Goal: Transaction & Acquisition: Purchase product/service

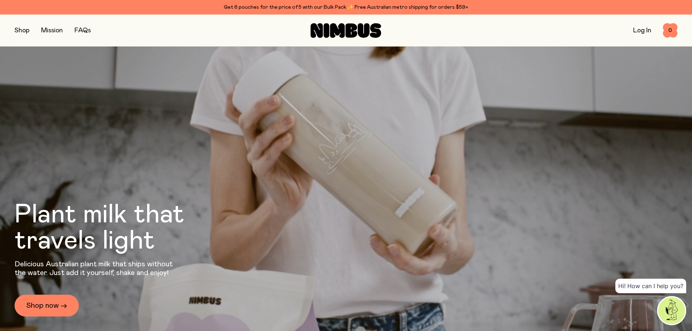
click at [25, 40] on div "Shop Mission FAQs Log In 0 0" at bounding box center [346, 31] width 663 height 32
click at [28, 31] on button "button" at bounding box center [22, 30] width 15 height 10
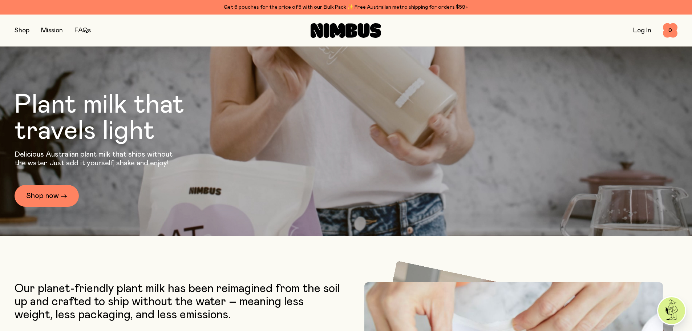
scroll to position [109, 0]
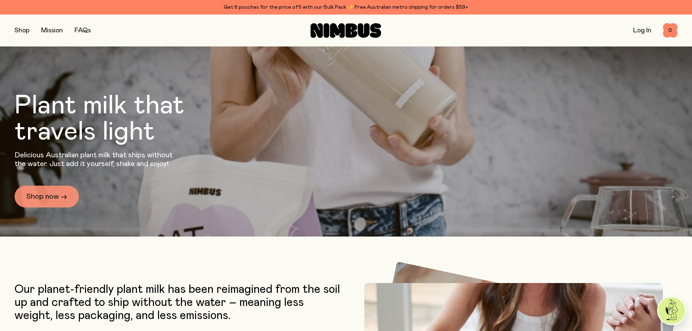
click at [62, 198] on link "Shop now →" at bounding box center [47, 197] width 64 height 22
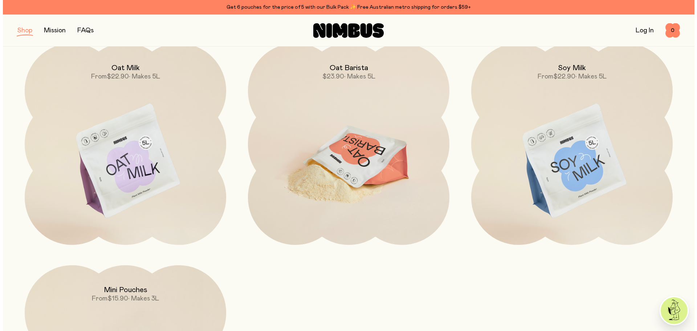
scroll to position [36, 0]
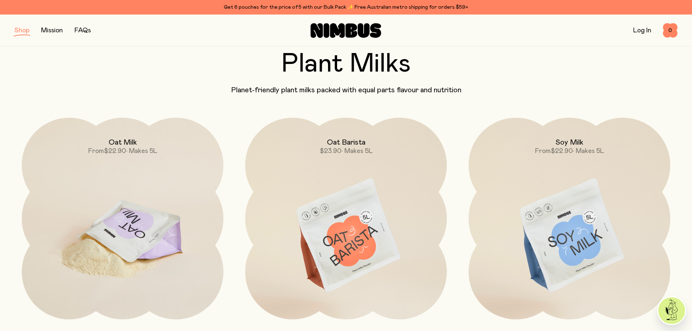
click at [160, 173] on img at bounding box center [122, 236] width 201 height 237
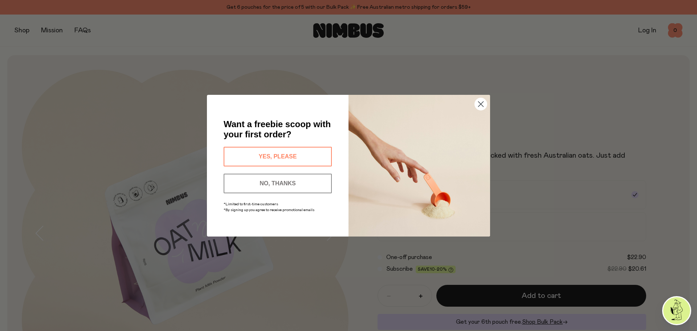
click at [485, 103] on circle "Close dialog" at bounding box center [481, 104] width 12 height 12
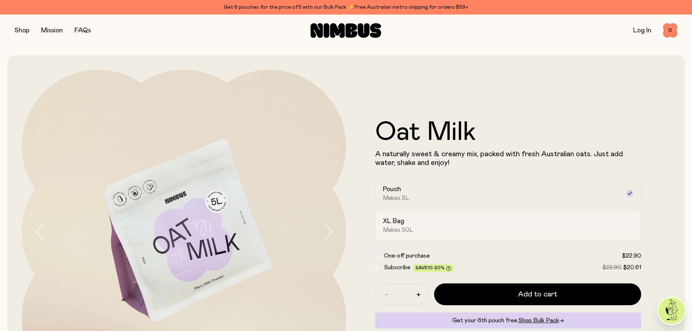
click at [485, 217] on div "XL Bag Makes 50L" at bounding box center [502, 225] width 238 height 17
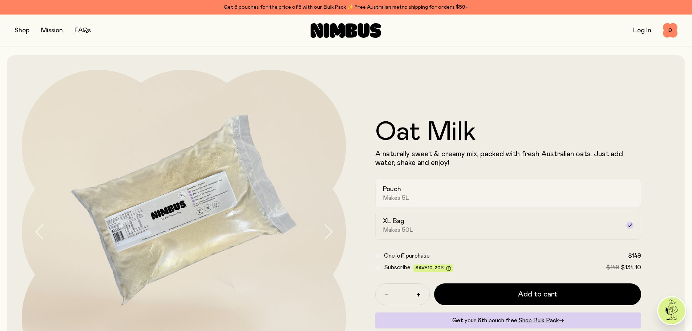
click at [466, 189] on div "Pouch Makes 5L" at bounding box center [502, 193] width 238 height 17
